Goal: Information Seeking & Learning: Learn about a topic

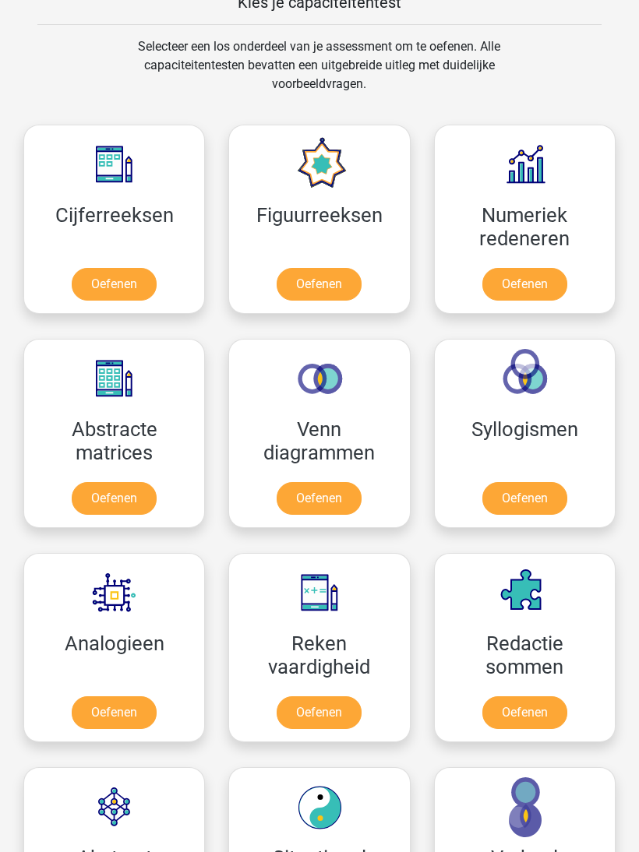
scroll to position [917, 0]
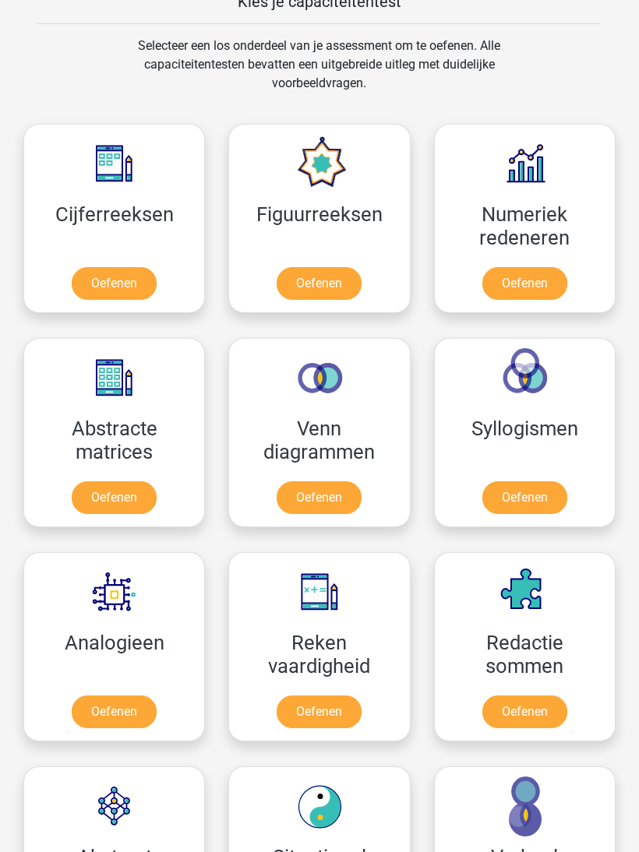
click at [99, 282] on link "Oefenen" at bounding box center [114, 283] width 85 height 33
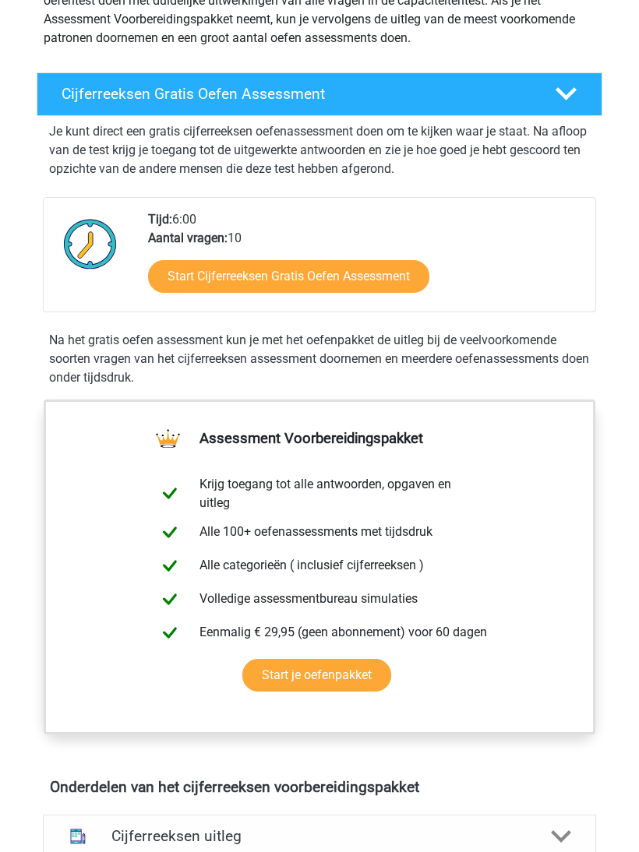
scroll to position [216, 0]
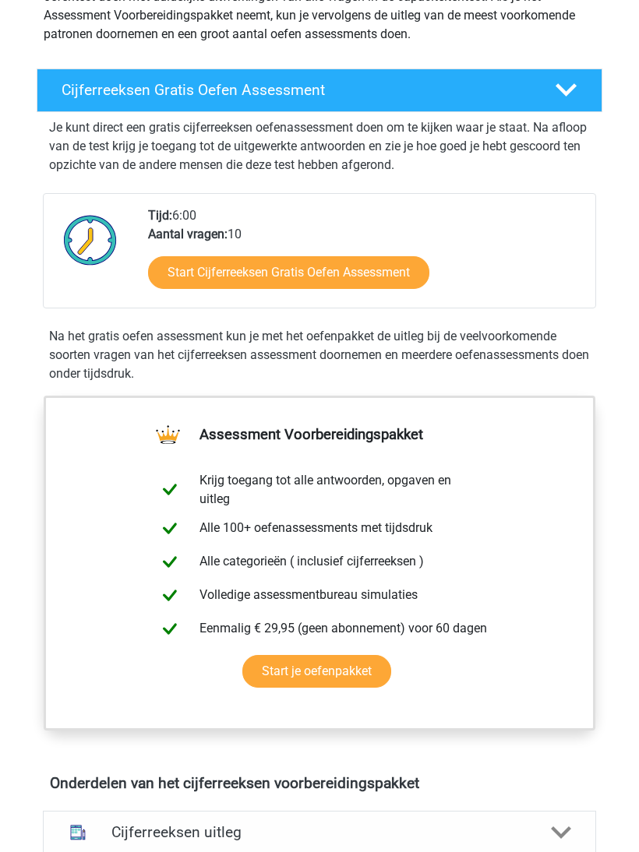
click at [404, 285] on link "Start Cijferreeksen Gratis Oefen Assessment" at bounding box center [288, 272] width 281 height 33
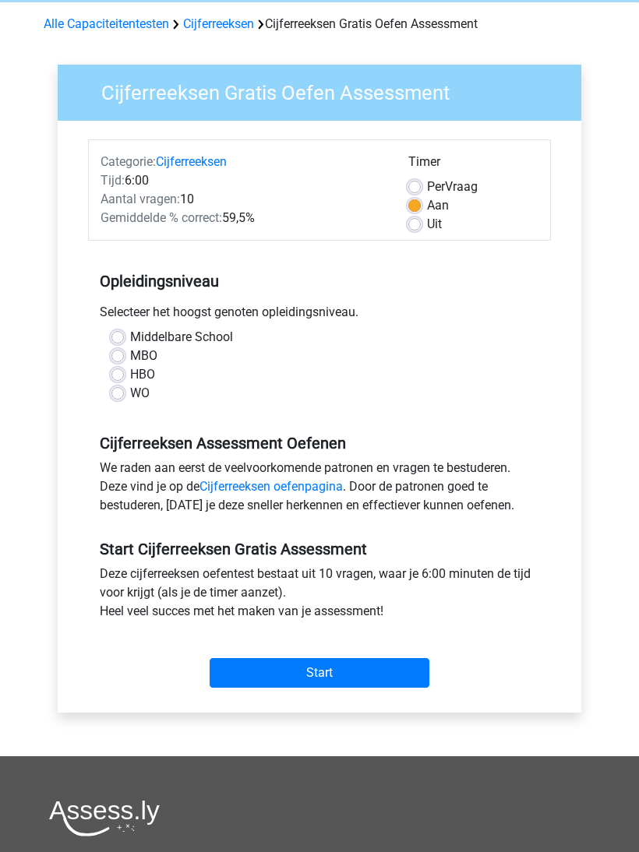
scroll to position [65, 0]
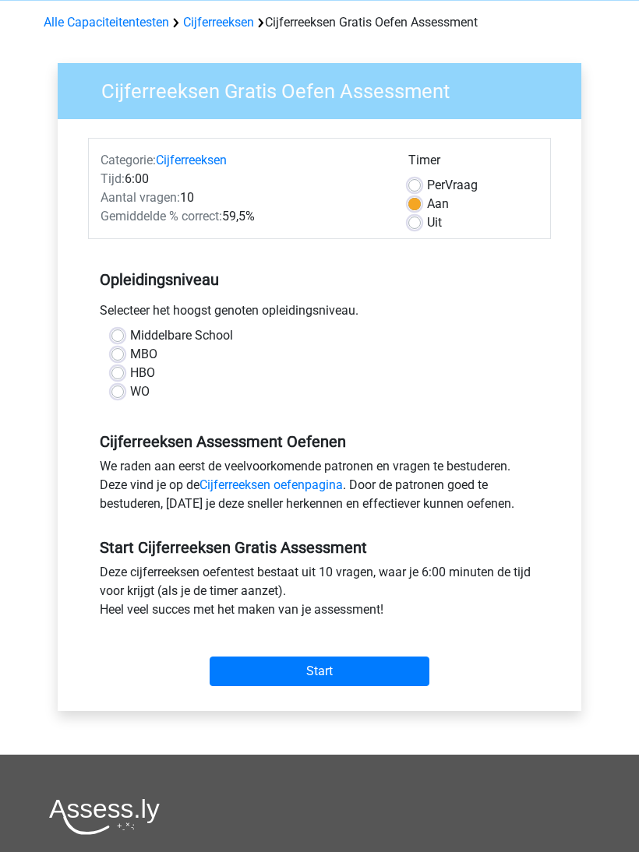
click at [130, 339] on label "Middelbare School" at bounding box center [181, 335] width 103 height 19
click at [115, 339] on input "Middelbare School" at bounding box center [117, 334] width 12 height 16
radio input "true"
click at [249, 678] on input "Start" at bounding box center [320, 672] width 220 height 30
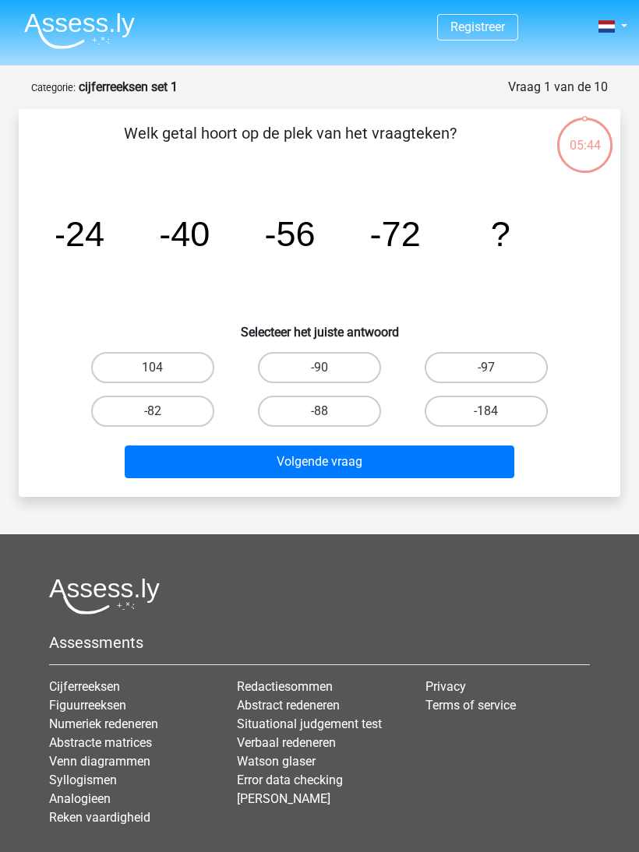
click at [341, 411] on label "-88" at bounding box center [319, 411] width 123 height 31
click at [330, 411] on input "-88" at bounding box center [324, 416] width 10 height 10
radio input "true"
click at [217, 461] on button "Volgende vraag" at bounding box center [320, 462] width 390 height 33
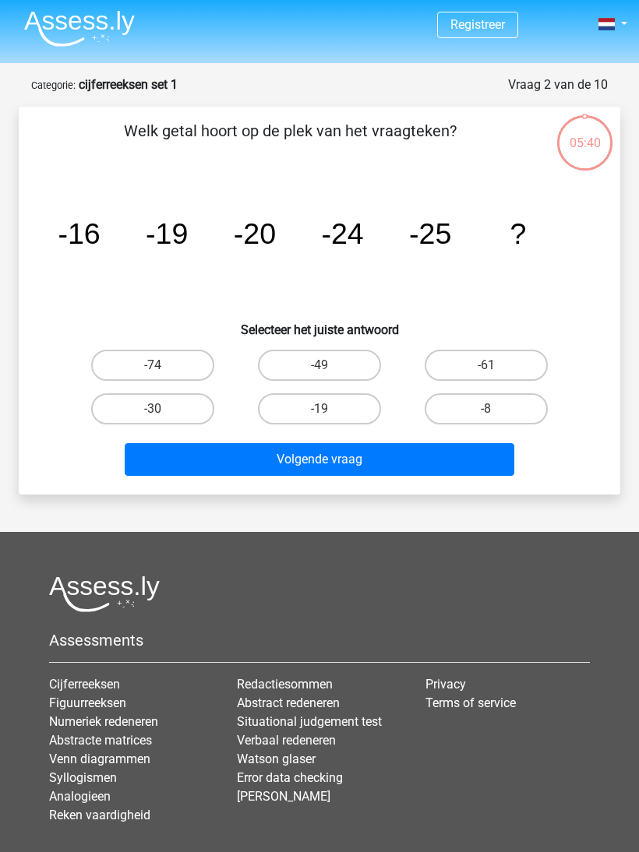
scroll to position [78, 0]
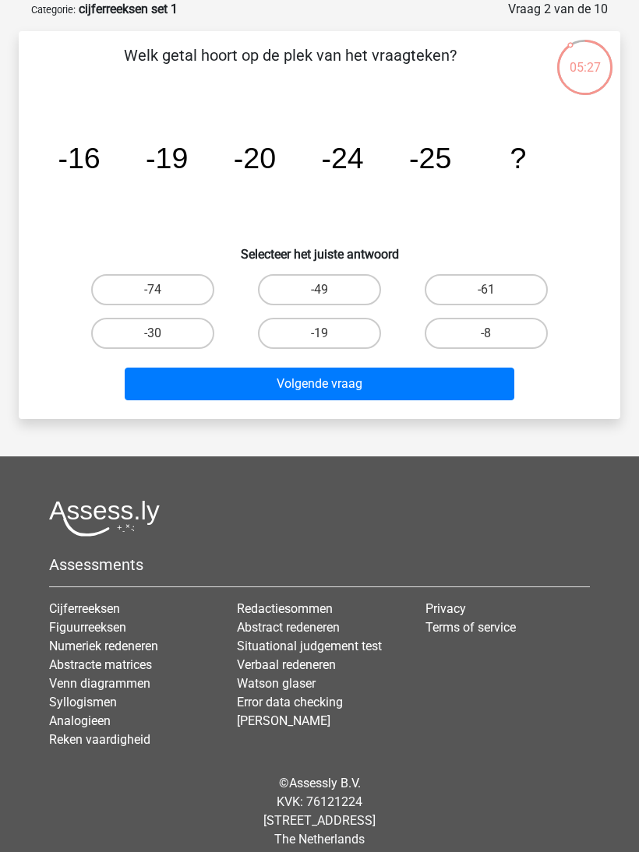
click at [139, 327] on label "-30" at bounding box center [152, 333] width 123 height 31
click at [153, 333] on input "-30" at bounding box center [158, 338] width 10 height 10
radio input "true"
click at [194, 386] on button "Volgende vraag" at bounding box center [320, 384] width 390 height 33
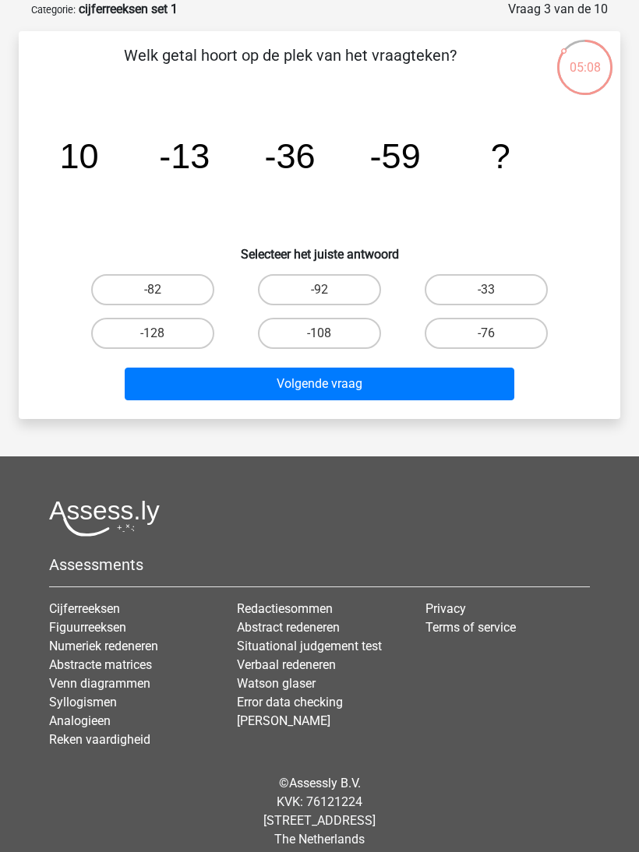
click at [520, 340] on label "-76" at bounding box center [486, 333] width 123 height 31
click at [496, 340] on input "-76" at bounding box center [491, 338] width 10 height 10
radio input "true"
click at [210, 371] on button "Volgende vraag" at bounding box center [320, 384] width 390 height 33
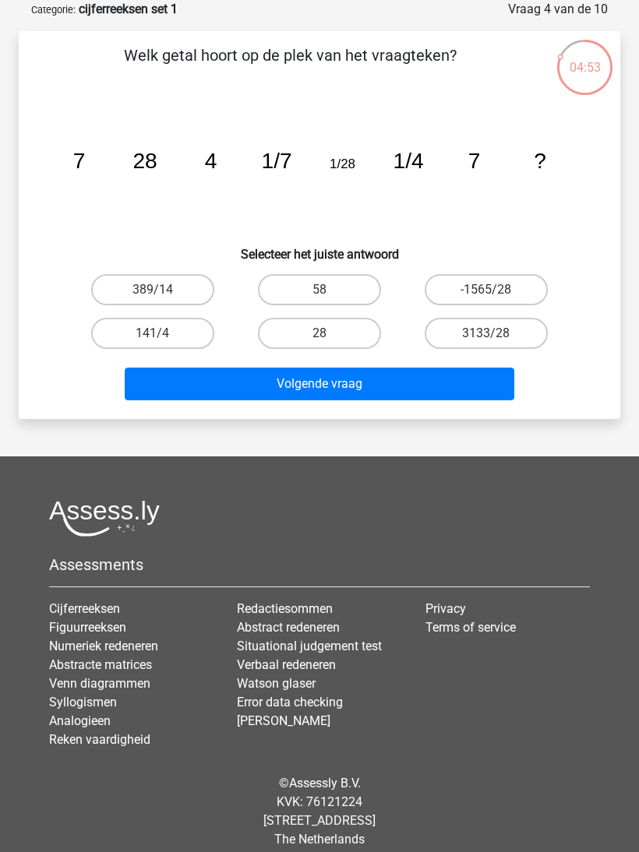
click at [513, 298] on label "-1565/28" at bounding box center [486, 289] width 123 height 31
click at [496, 298] on input "-1565/28" at bounding box center [491, 295] width 10 height 10
radio input "true"
click at [205, 383] on button "Volgende vraag" at bounding box center [320, 384] width 390 height 33
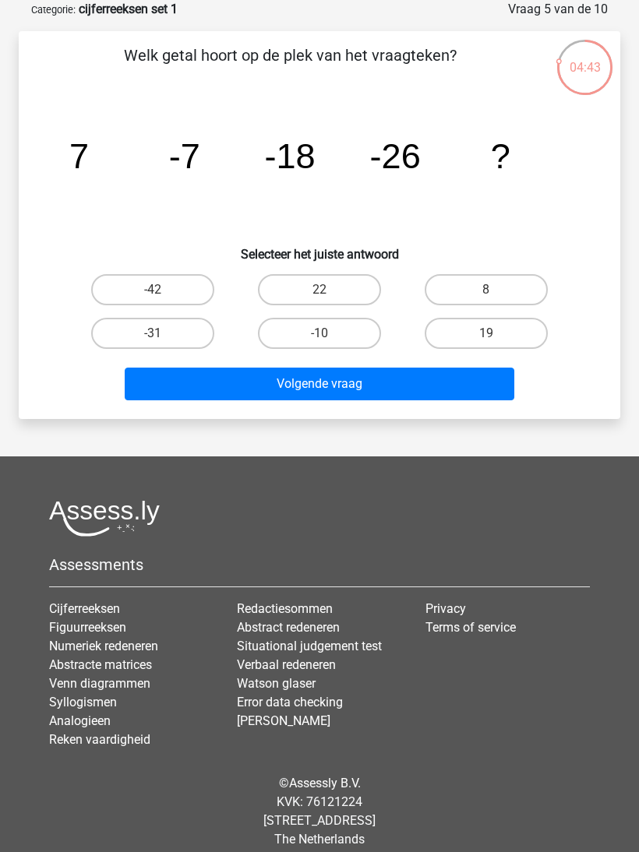
click at [152, 336] on label "-31" at bounding box center [152, 333] width 123 height 31
click at [153, 336] on input "-31" at bounding box center [158, 338] width 10 height 10
radio input "true"
click at [192, 385] on button "Volgende vraag" at bounding box center [320, 384] width 390 height 33
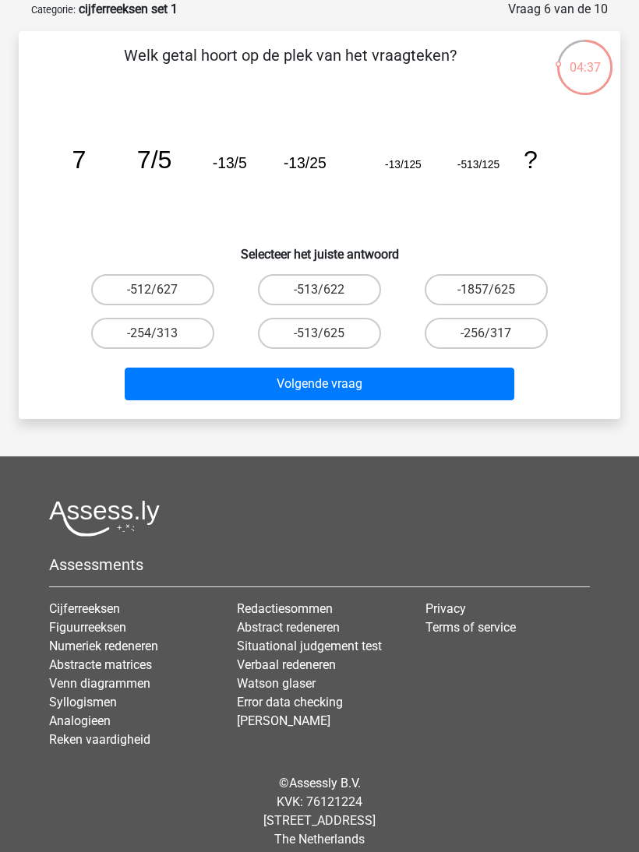
click at [355, 333] on label "-513/625" at bounding box center [319, 333] width 123 height 31
click at [330, 333] on input "-513/625" at bounding box center [324, 338] width 10 height 10
radio input "true"
click at [122, 298] on label "-512/627" at bounding box center [152, 289] width 123 height 31
click at [153, 298] on input "-512/627" at bounding box center [158, 295] width 10 height 10
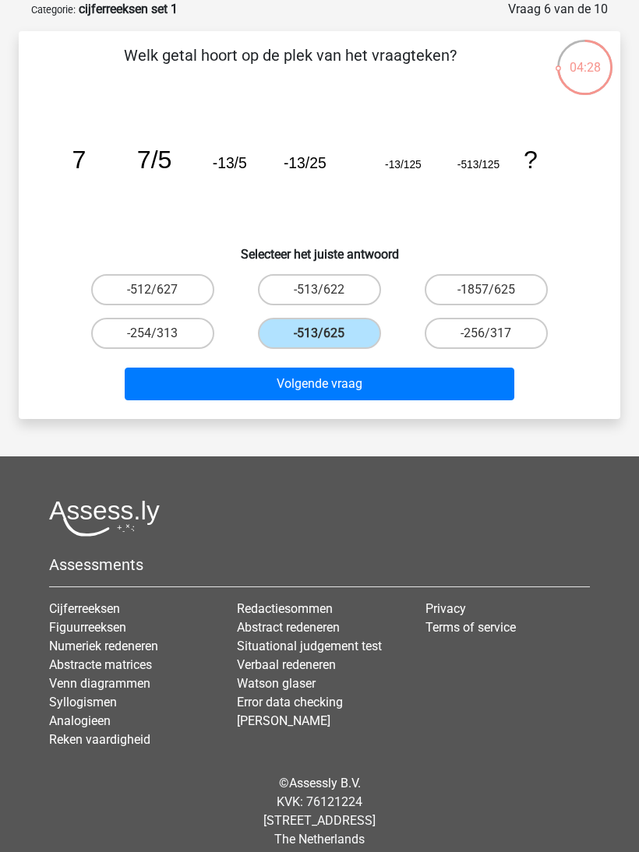
radio input "true"
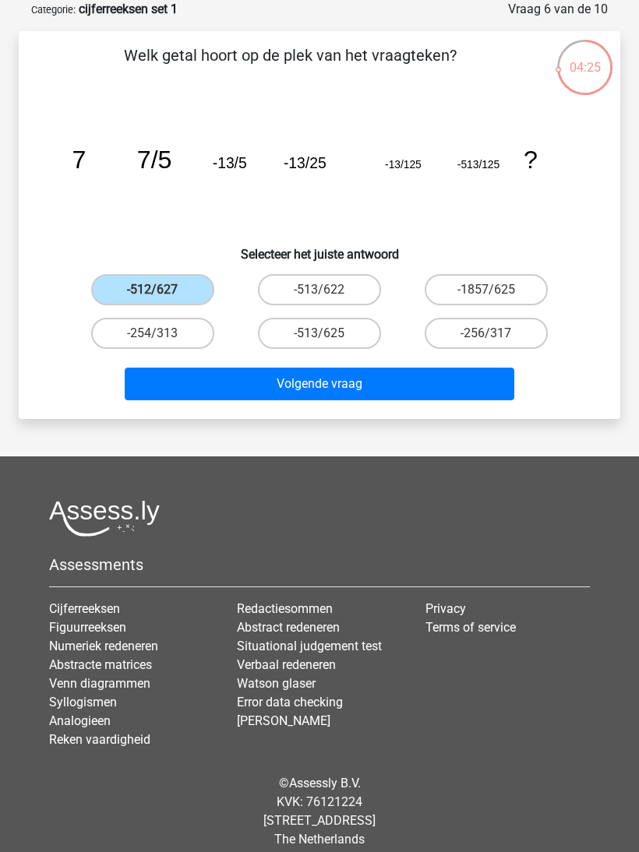
click at [270, 301] on label "-513/622" at bounding box center [319, 289] width 123 height 31
click at [319, 300] on input "-513/622" at bounding box center [324, 295] width 10 height 10
radio input "true"
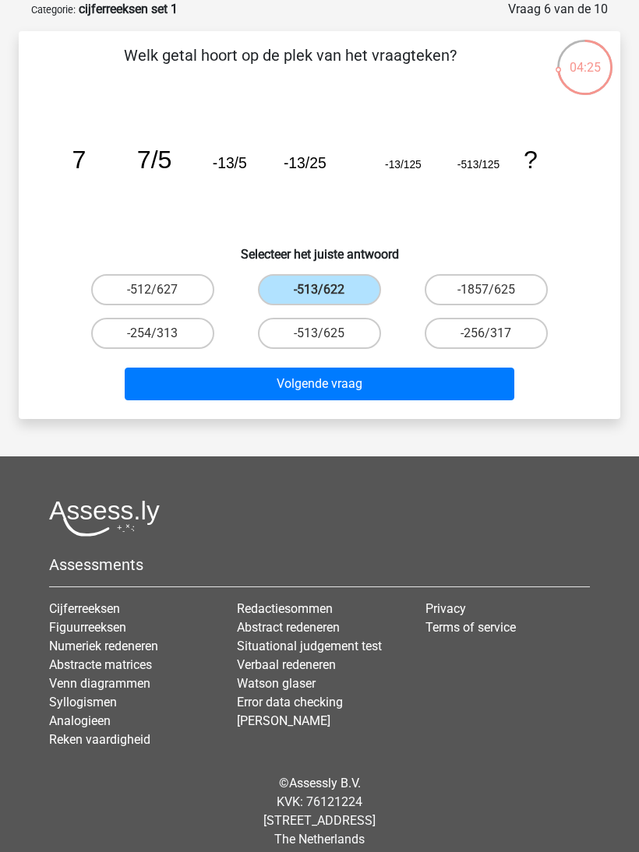
click at [244, 392] on button "Volgende vraag" at bounding box center [320, 384] width 390 height 33
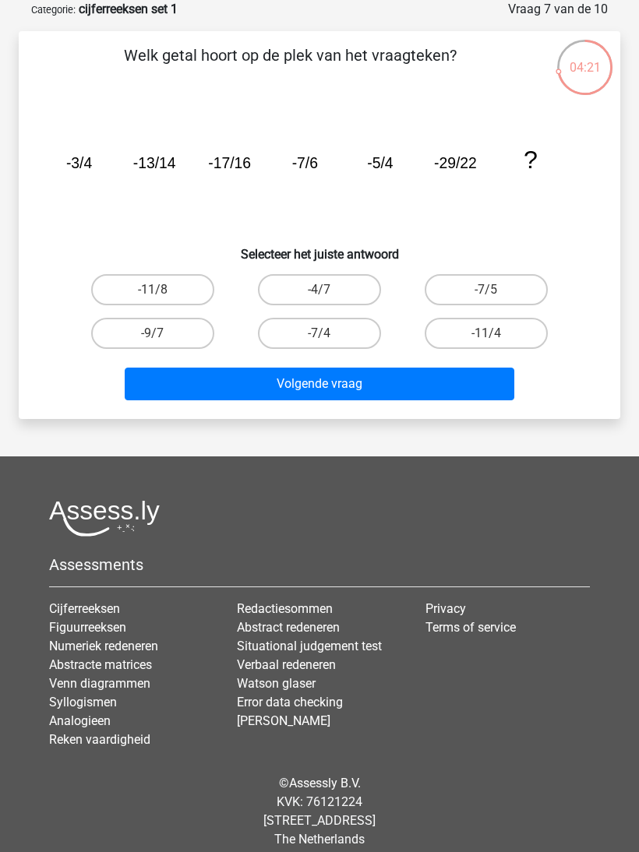
click at [166, 332] on label "-9/7" at bounding box center [152, 333] width 123 height 31
click at [163, 333] on input "-9/7" at bounding box center [158, 338] width 10 height 10
radio input "true"
click at [192, 383] on button "Volgende vraag" at bounding box center [320, 384] width 390 height 33
click at [154, 345] on label "-388" at bounding box center [152, 333] width 123 height 31
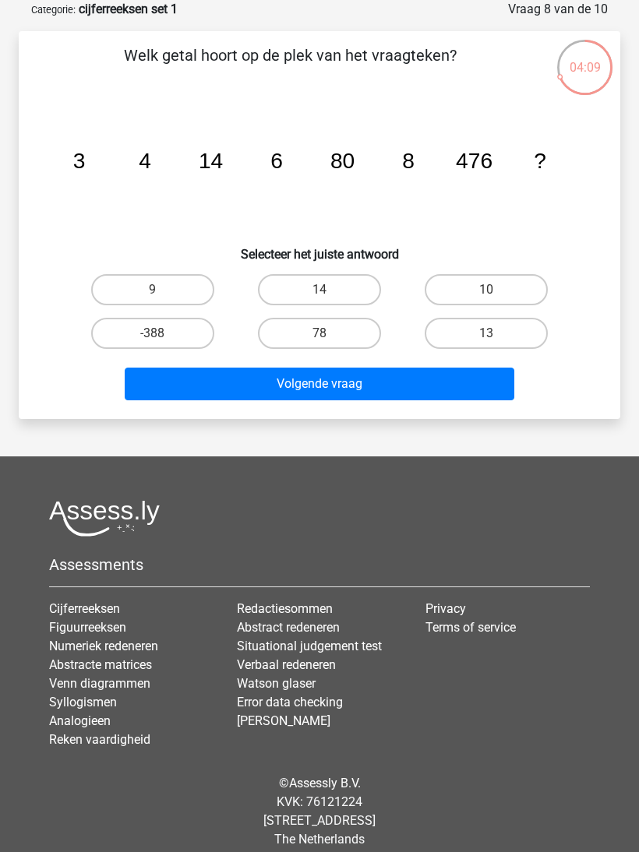
click at [154, 344] on input "-388" at bounding box center [158, 338] width 10 height 10
radio input "true"
click at [179, 385] on button "Volgende vraag" at bounding box center [320, 384] width 390 height 33
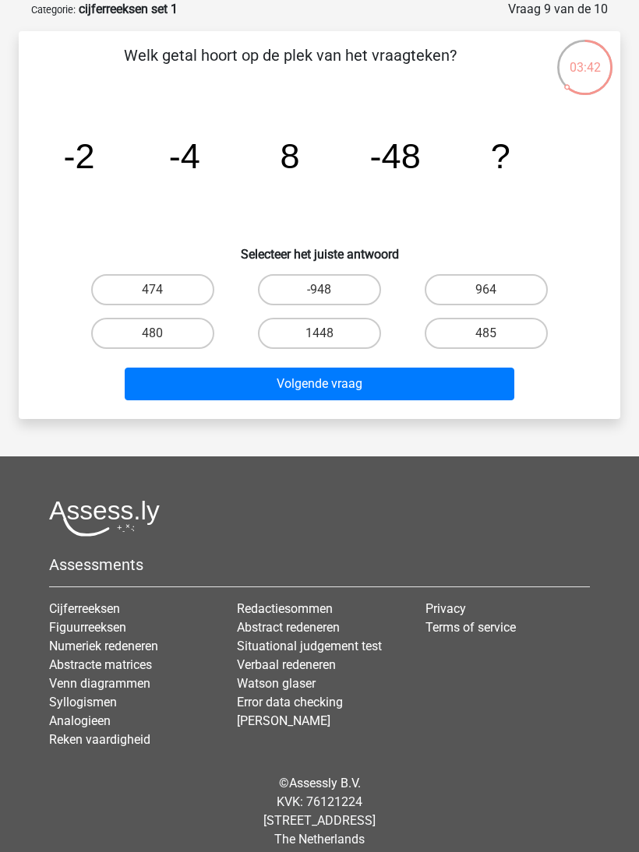
click at [184, 297] on label "474" at bounding box center [152, 289] width 123 height 31
click at [163, 297] on input "474" at bounding box center [158, 295] width 10 height 10
radio input "true"
click at [303, 393] on button "Volgende vraag" at bounding box center [320, 384] width 390 height 33
click at [492, 333] on input "365" at bounding box center [491, 338] width 10 height 10
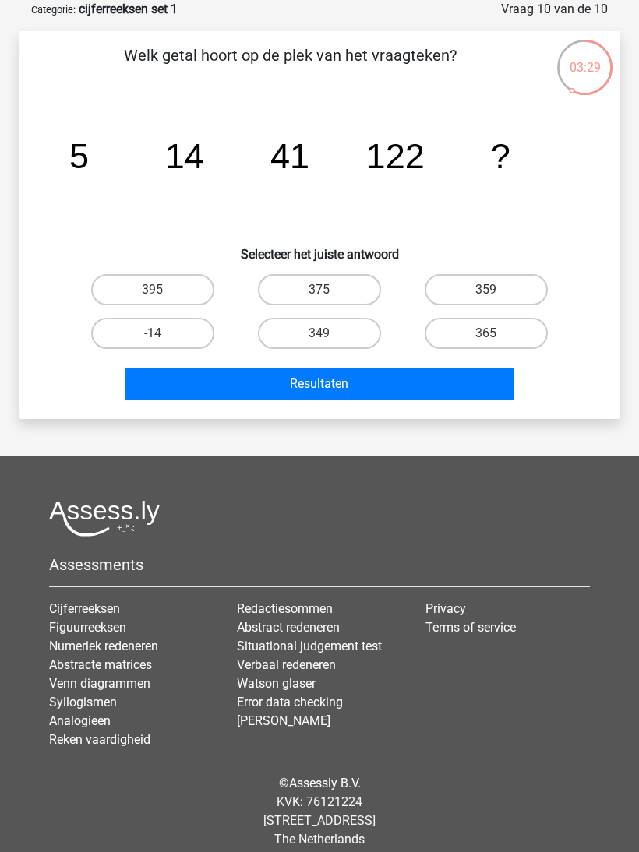
radio input "true"
click at [330, 337] on input "349" at bounding box center [324, 338] width 10 height 10
radio input "true"
click at [370, 379] on button "Resultaten" at bounding box center [320, 384] width 390 height 33
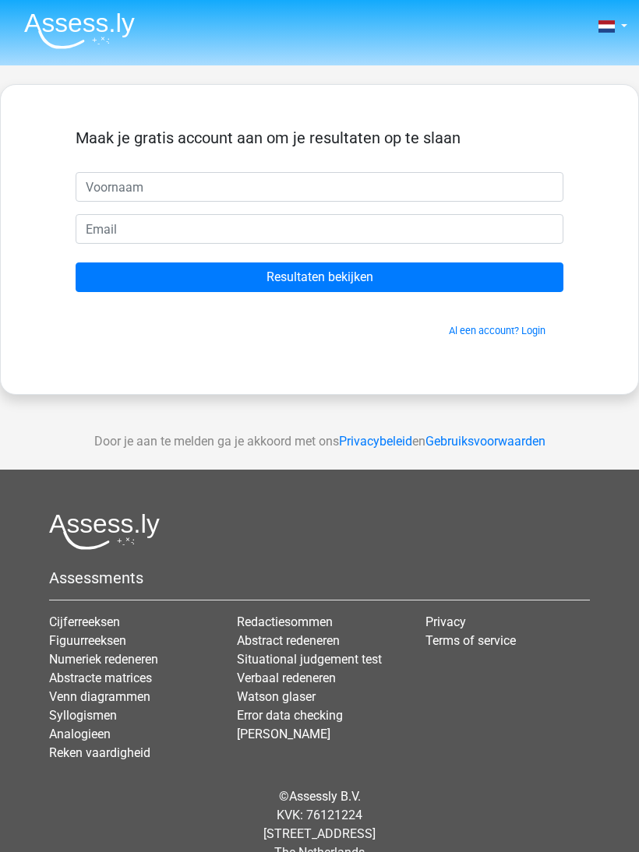
click at [111, 644] on link "Figuurreeksen" at bounding box center [87, 640] width 77 height 15
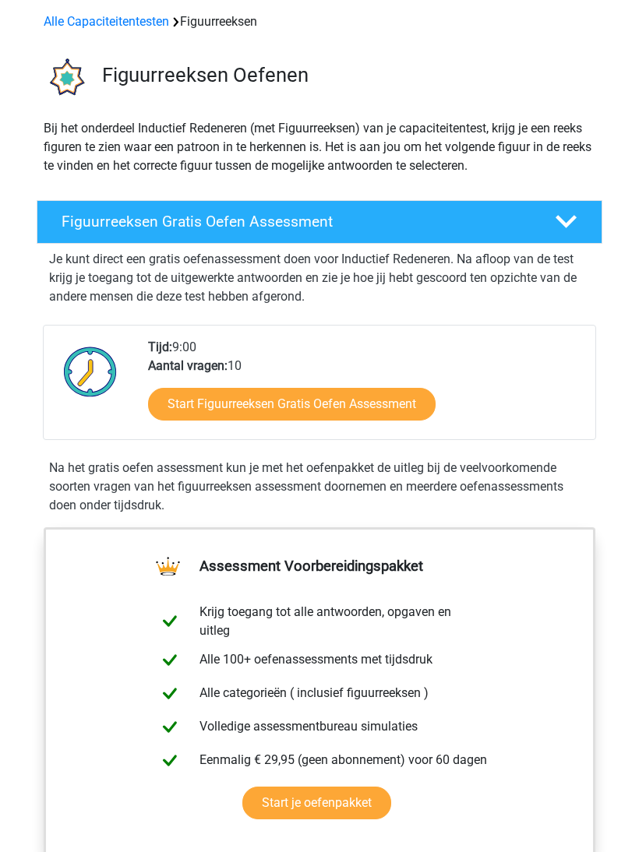
scroll to position [86, 0]
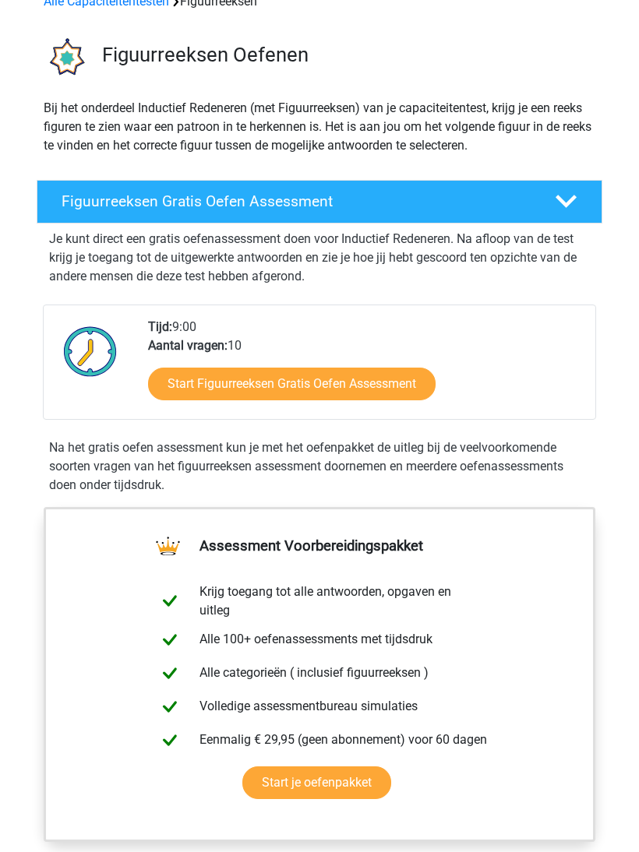
click at [364, 386] on link "Start Figuurreeksen Gratis Oefen Assessment" at bounding box center [292, 384] width 288 height 33
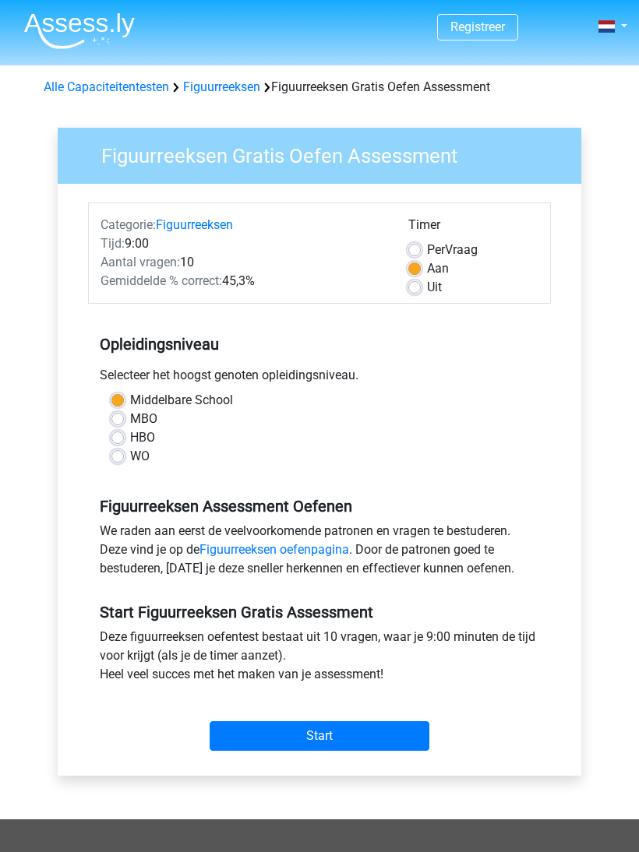
click at [361, 739] on input "Start" at bounding box center [320, 737] width 220 height 30
